Goal: Navigation & Orientation: Find specific page/section

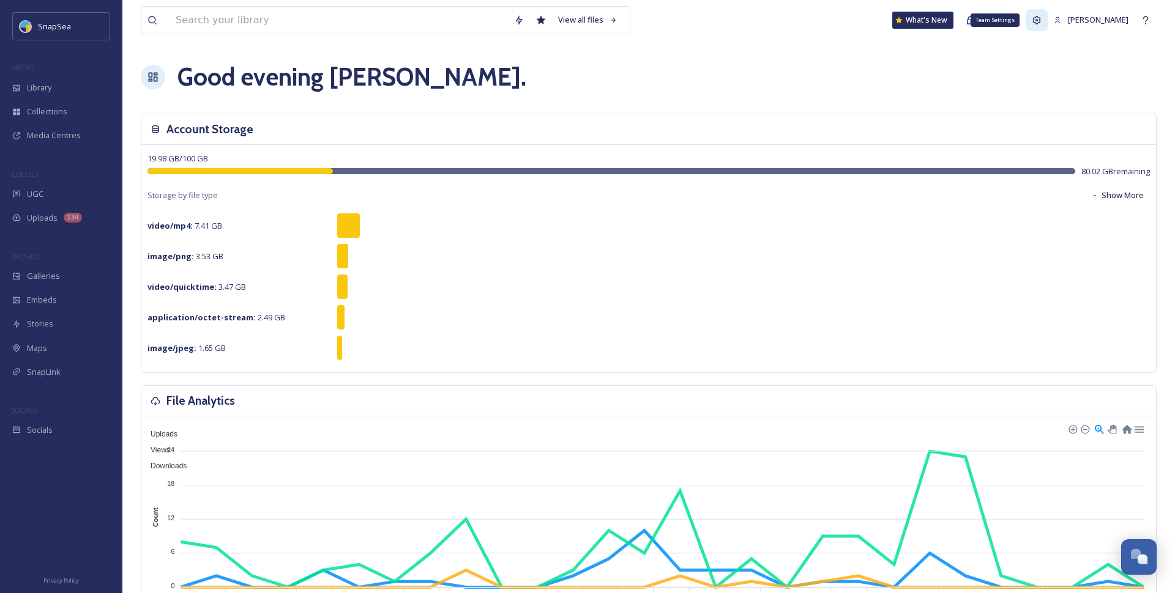
click at [1041, 21] on icon at bounding box center [1036, 20] width 10 height 10
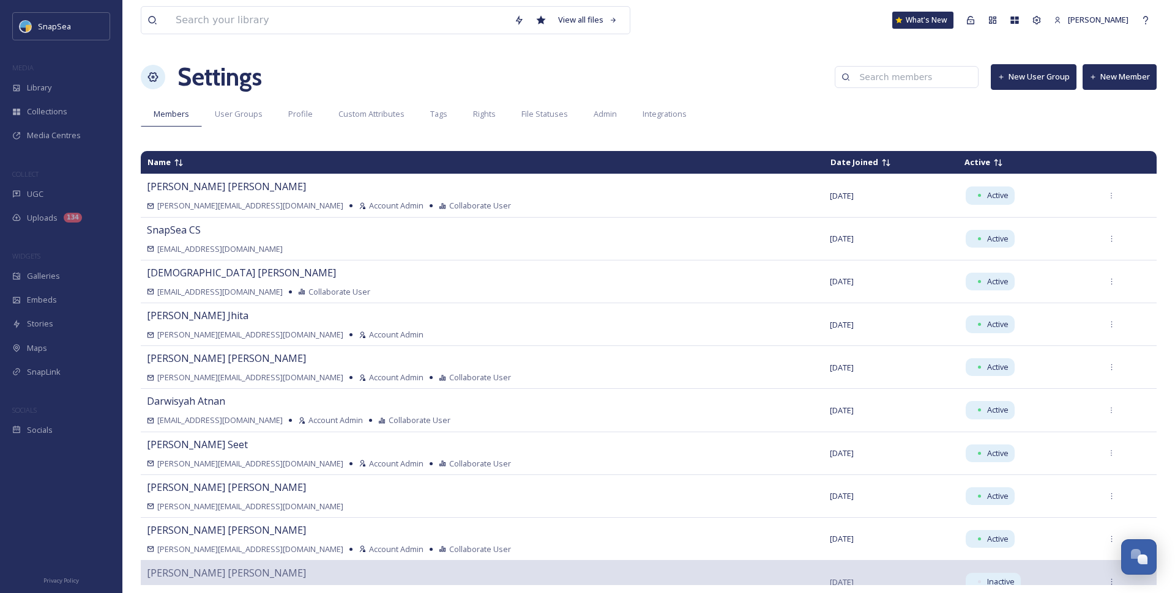
click at [958, 160] on td "Active" at bounding box center [1025, 162] width 135 height 21
click at [993, 166] on icon at bounding box center [998, 163] width 10 height 10
click at [824, 168] on td "Date Joined" at bounding box center [890, 162] width 133 height 21
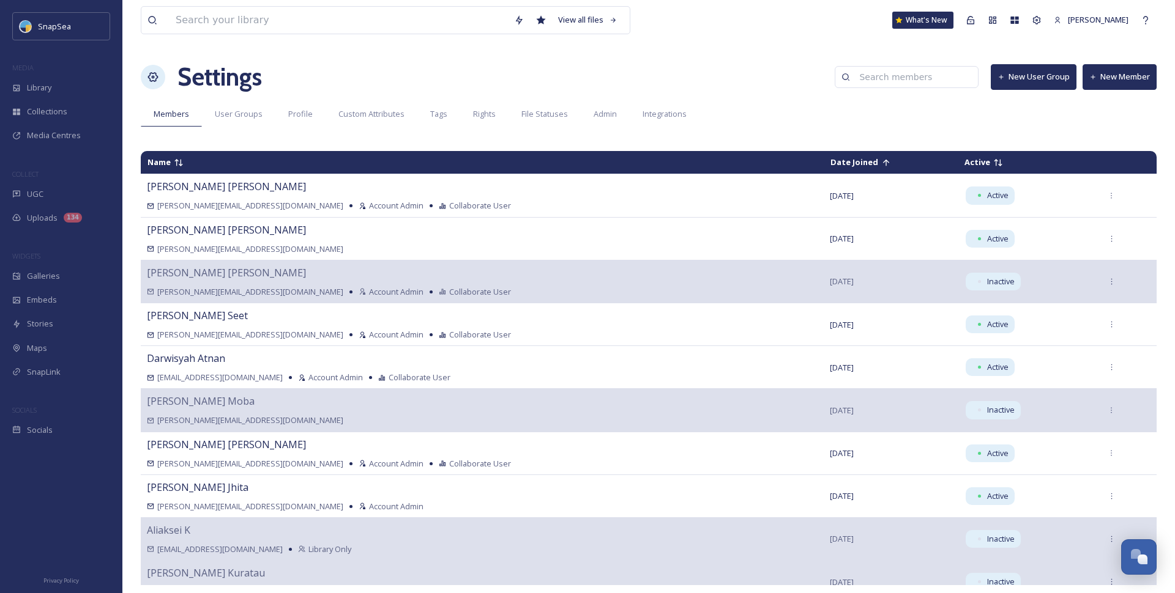
click at [824, 168] on td "Date Joined" at bounding box center [890, 162] width 133 height 21
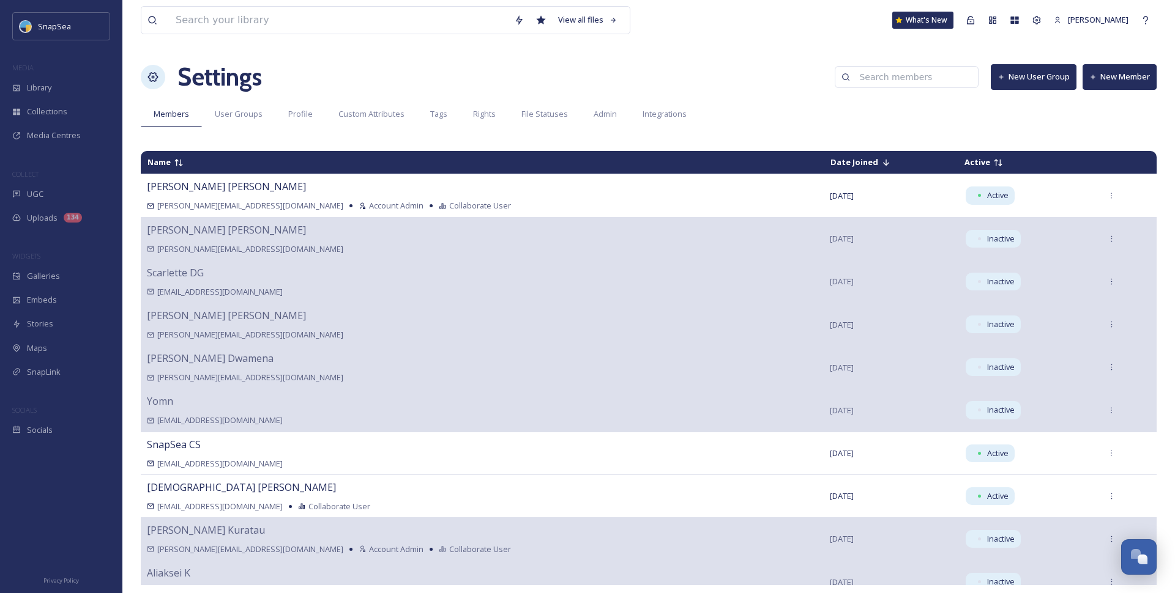
click at [824, 168] on td "Date Joined" at bounding box center [890, 162] width 133 height 21
click at [185, 169] on td "Name" at bounding box center [481, 162] width 681 height 21
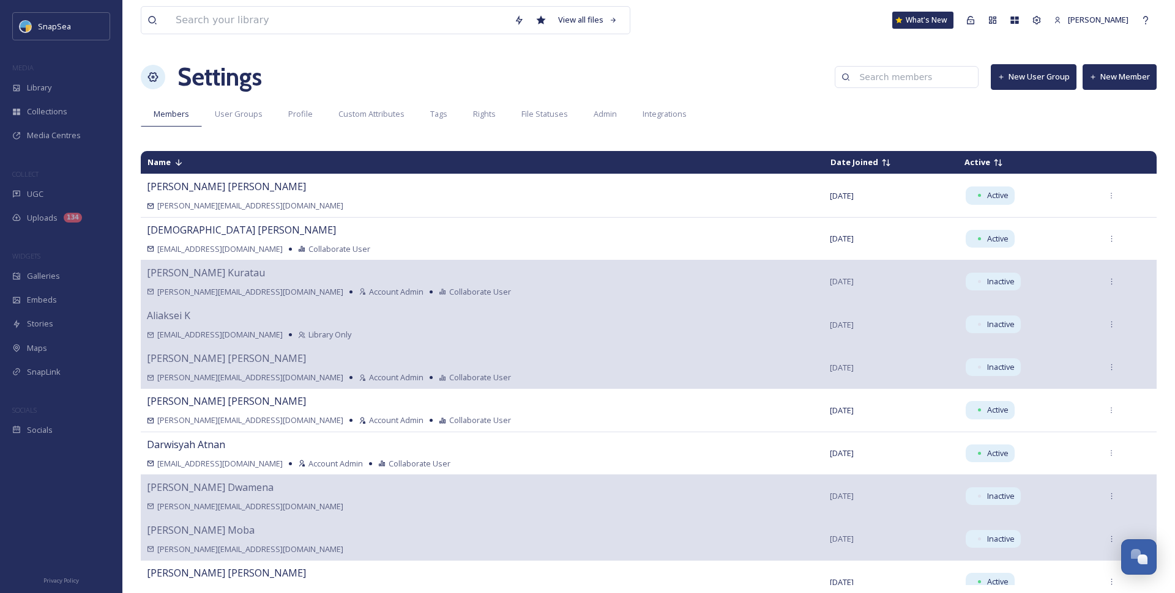
click at [185, 169] on td "Name" at bounding box center [481, 162] width 681 height 21
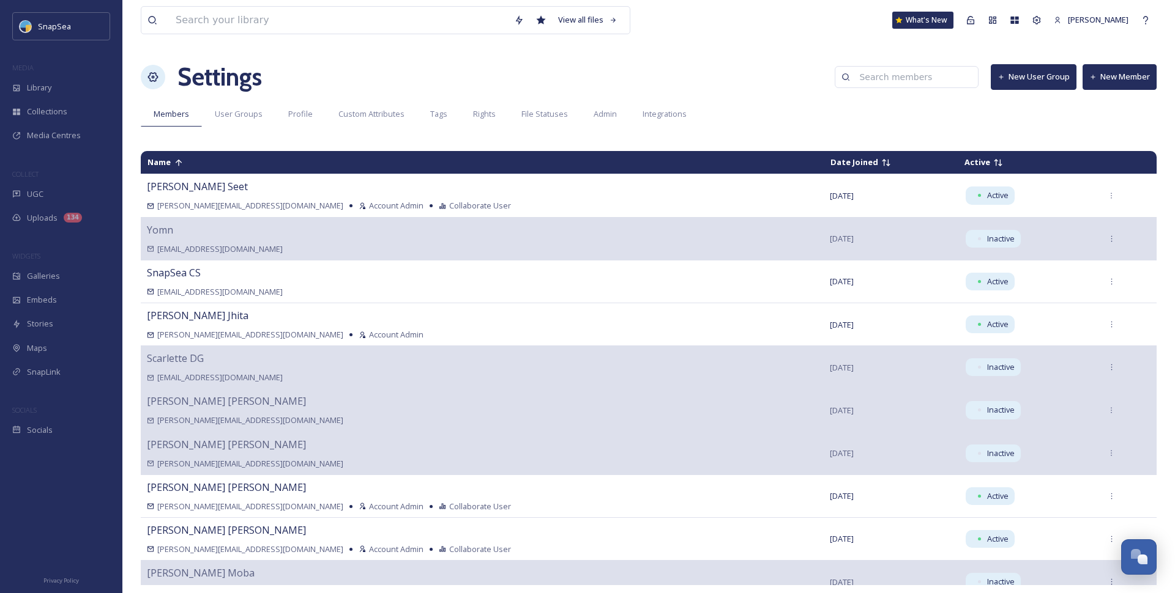
click at [185, 169] on td "Name" at bounding box center [481, 162] width 681 height 21
click at [184, 169] on td "Name" at bounding box center [481, 162] width 681 height 21
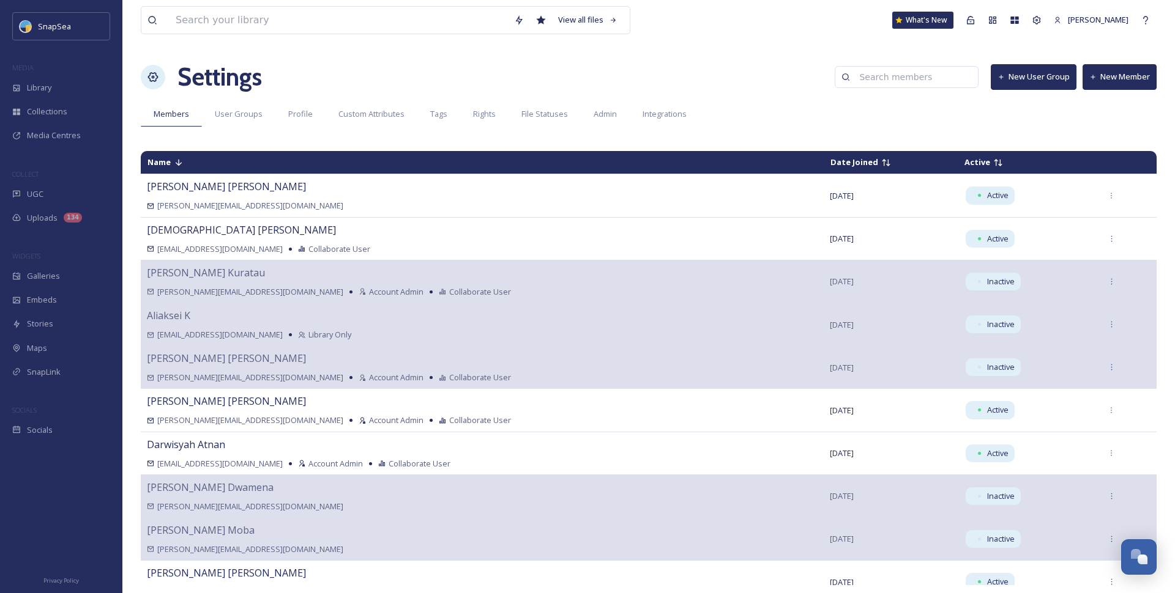
click at [887, 81] on input at bounding box center [912, 77] width 119 height 24
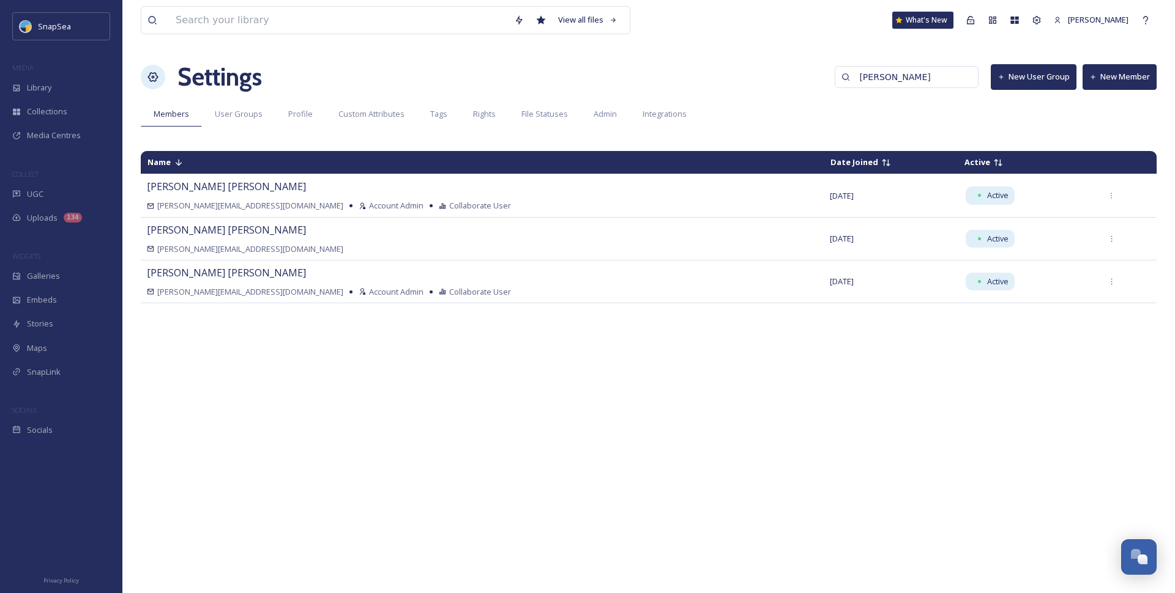
type input "liam adam jana cody"
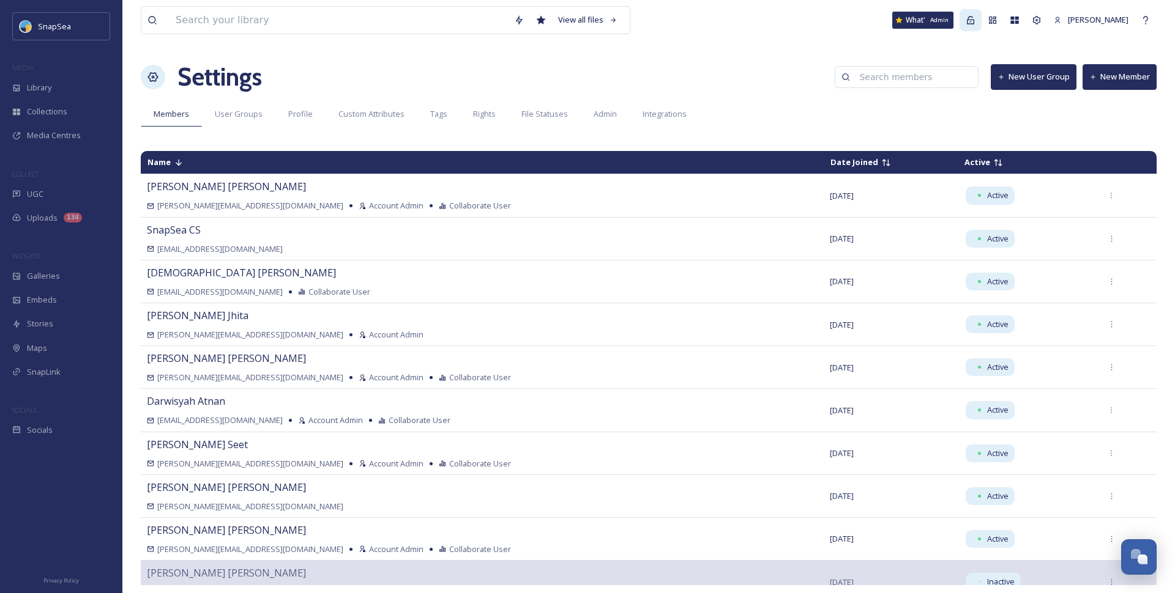
click at [975, 17] on icon at bounding box center [970, 20] width 10 height 10
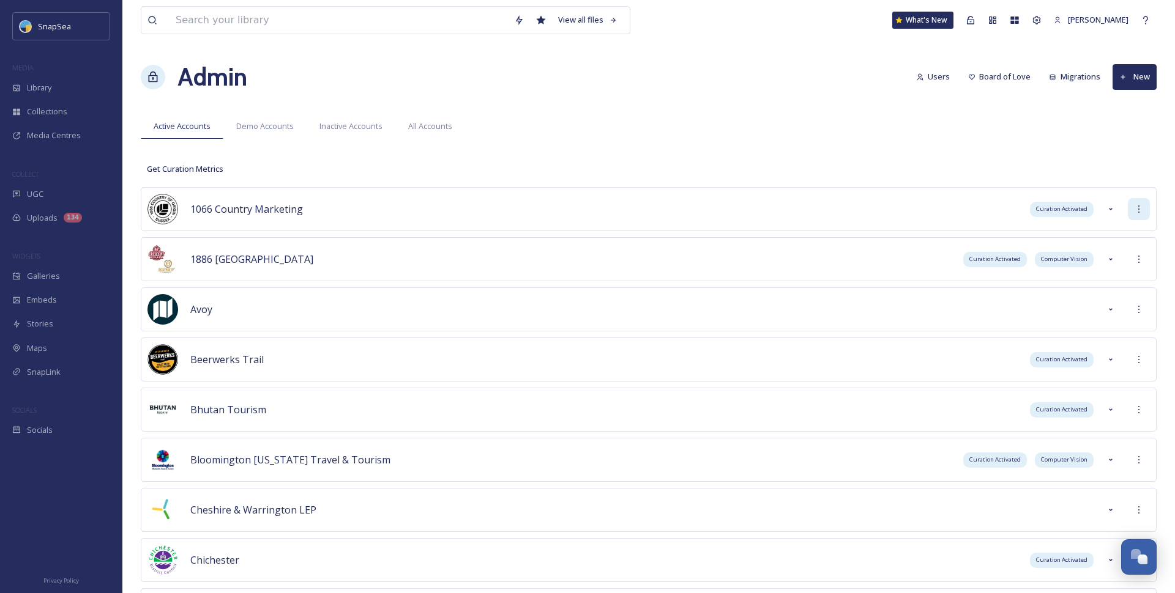
click at [1138, 208] on icon at bounding box center [1139, 209] width 10 height 10
click at [1126, 31] on div "[PERSON_NAME]" at bounding box center [1090, 20] width 87 height 24
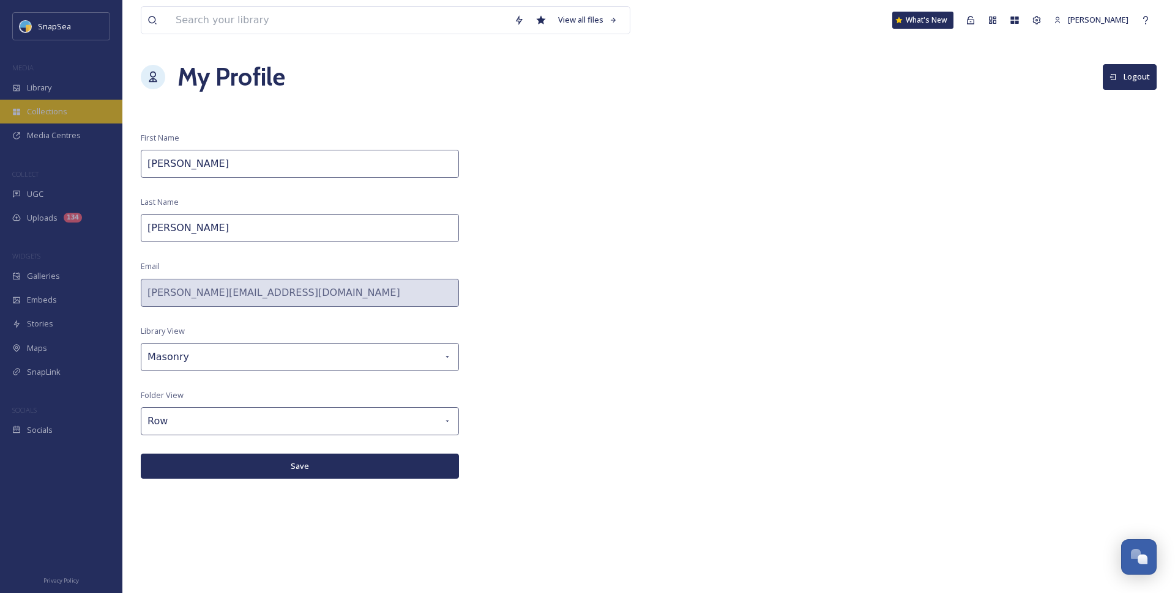
click at [57, 113] on span "Collections" at bounding box center [47, 112] width 40 height 12
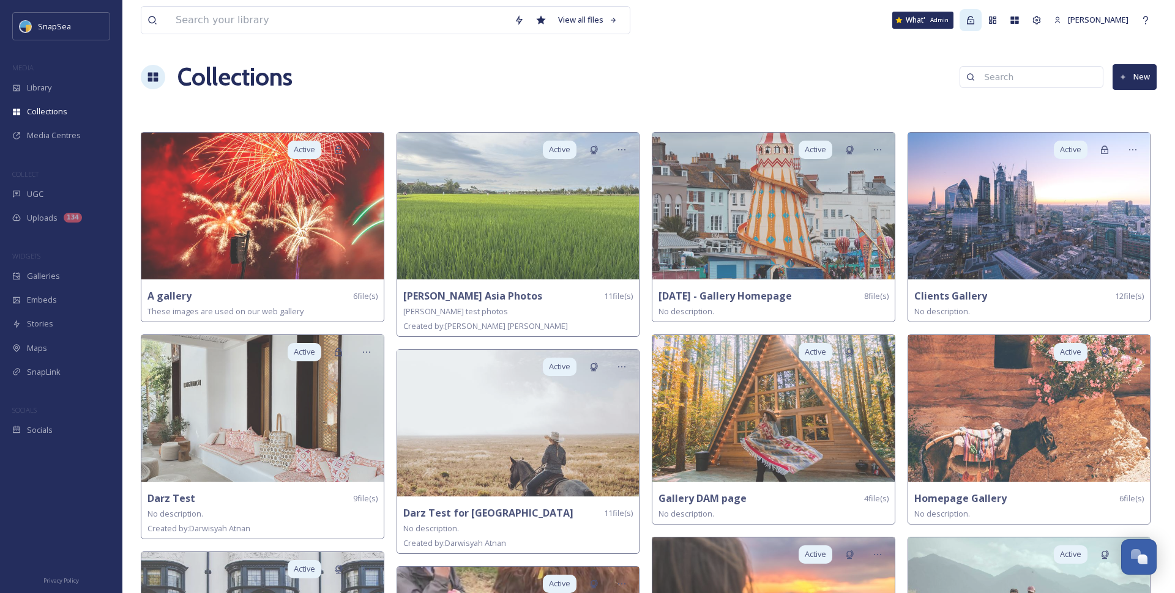
click at [975, 23] on icon at bounding box center [970, 20] width 10 height 10
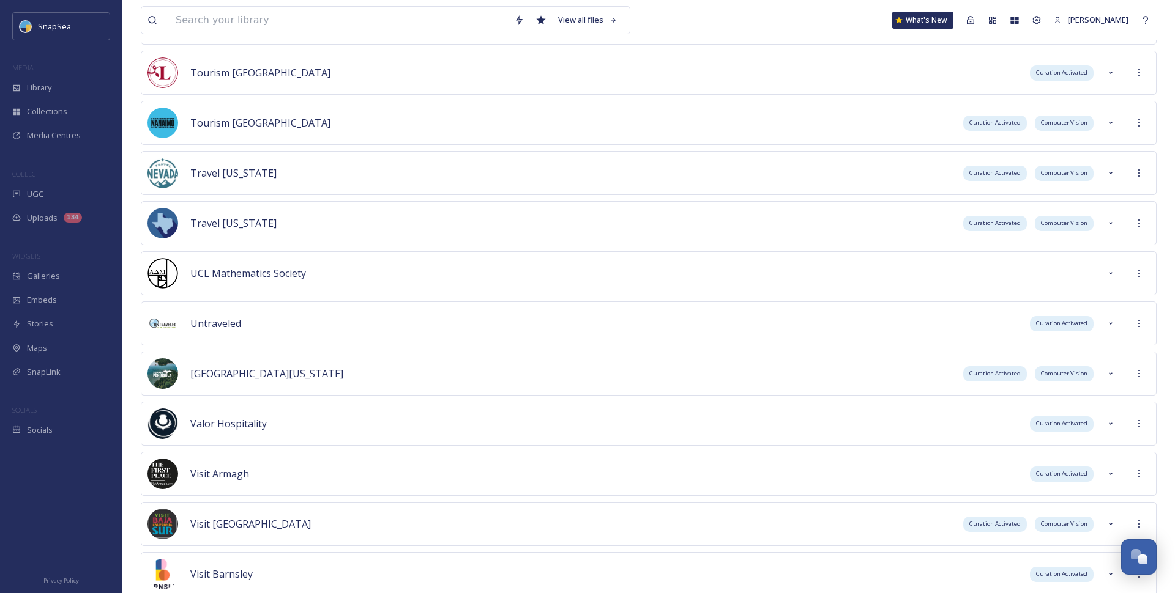
scroll to position [4301, 0]
click at [405, 272] on div "UCL Mathematics Society" at bounding box center [649, 272] width 1016 height 44
drag, startPoint x: 306, startPoint y: 277, endPoint x: 274, endPoint y: 275, distance: 31.9
click at [274, 275] on div "UCL Mathematics Society" at bounding box center [649, 272] width 1016 height 44
click at [363, 280] on div "UCL Mathematics Society" at bounding box center [649, 272] width 1016 height 44
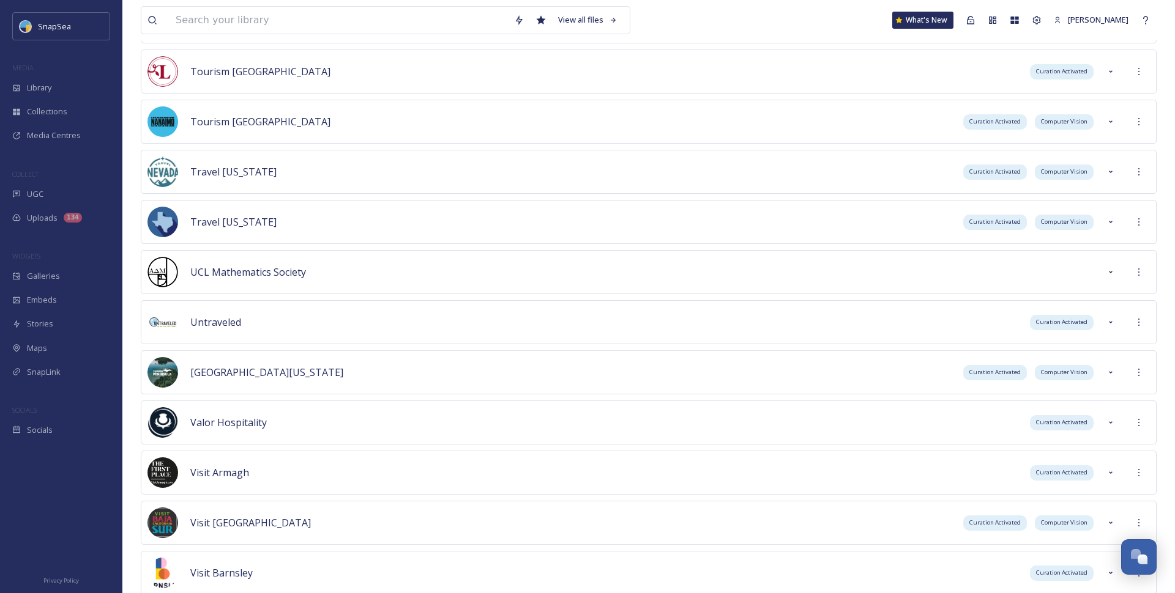
scroll to position [4399, 0]
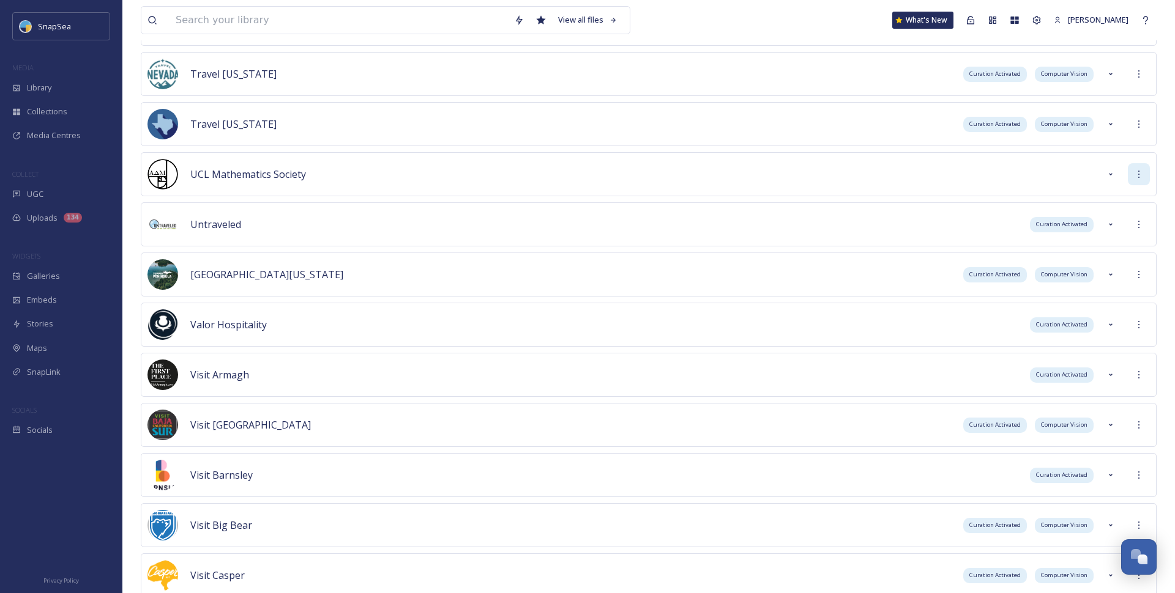
click at [1149, 172] on div at bounding box center [1138, 174] width 22 height 22
click at [1107, 199] on div "Sign into Team" at bounding box center [1094, 201] width 109 height 24
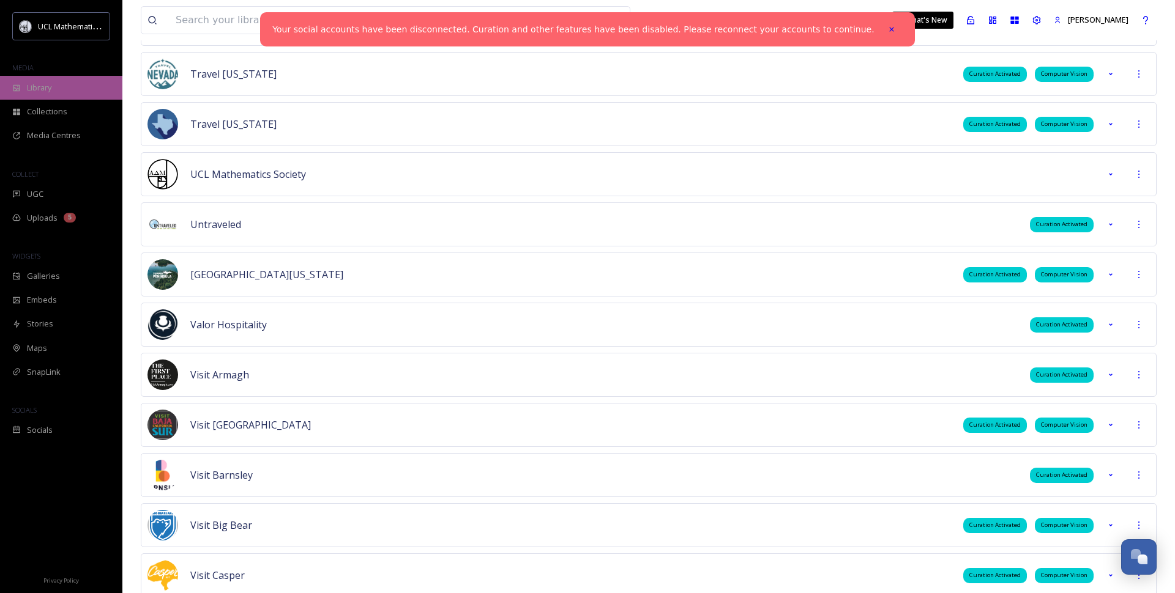
click at [80, 98] on div "Library" at bounding box center [61, 88] width 122 height 24
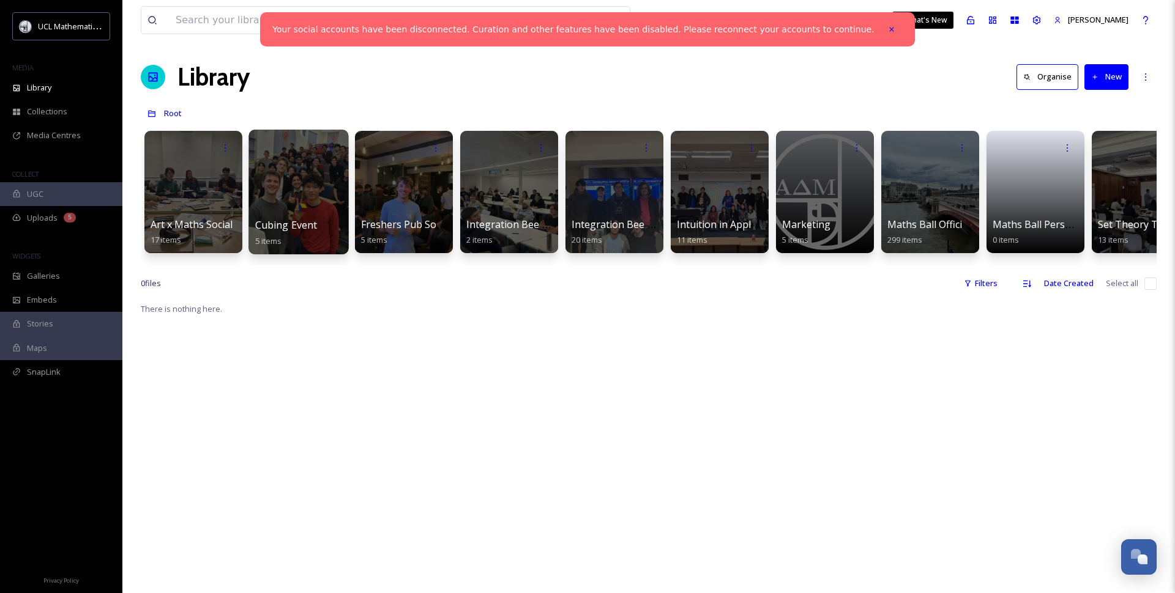
click at [319, 202] on div at bounding box center [298, 192] width 100 height 125
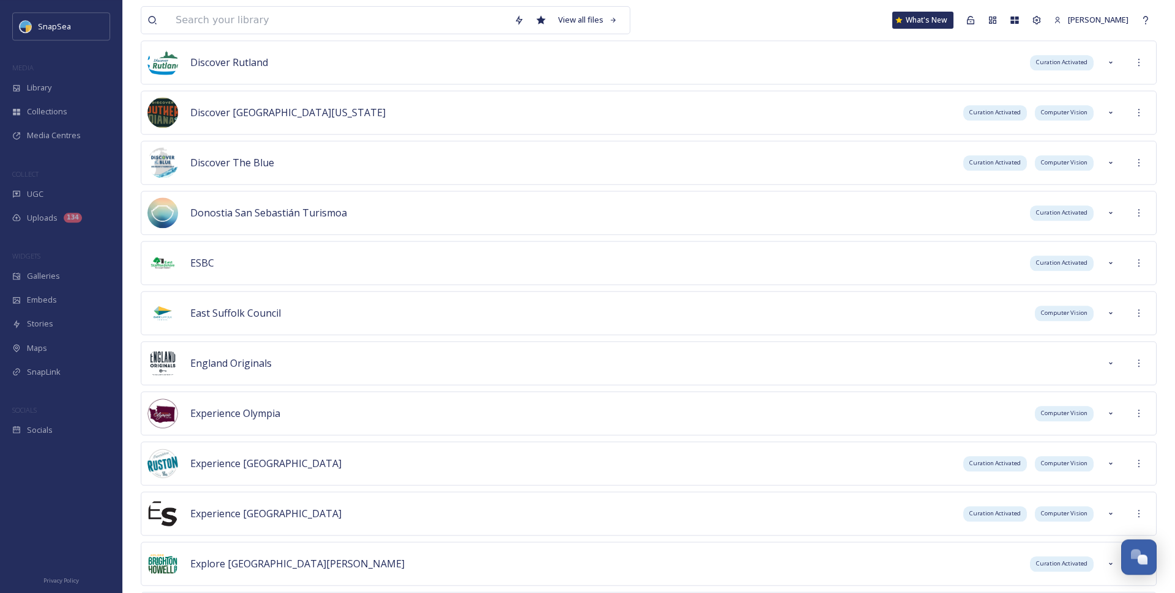
scroll to position [1351, 0]
